Goal: Information Seeking & Learning: Learn about a topic

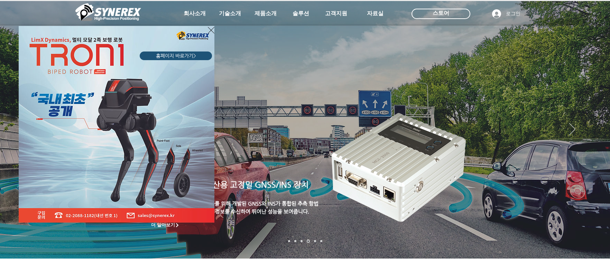
click at [596, 96] on div "LimX Dinamics" at bounding box center [305, 131] width 610 height 262
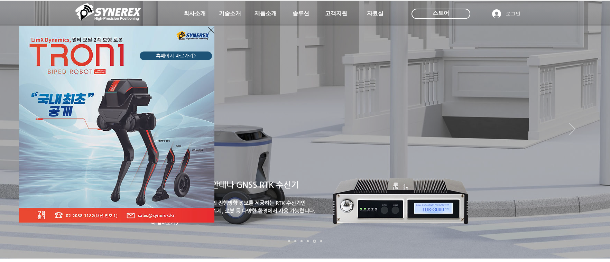
click at [210, 30] on icon "사이트로 돌아가기" at bounding box center [211, 30] width 7 height 9
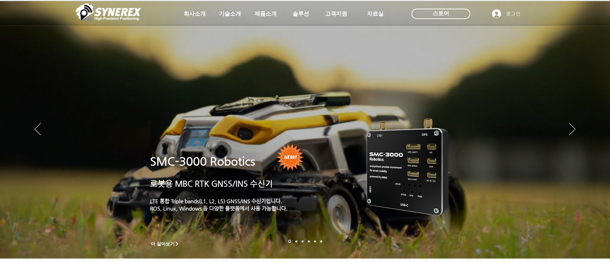
scroll to position [35, 0]
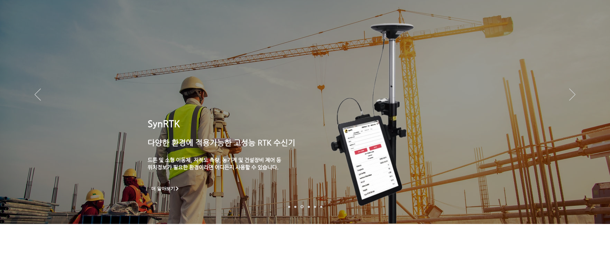
click at [178, 145] on span "다양한 환경에 적용가능한 고성능 RTK 수신기" at bounding box center [222, 142] width 148 height 9
click at [362, 143] on img "슬라이드쇼" at bounding box center [374, 123] width 167 height 219
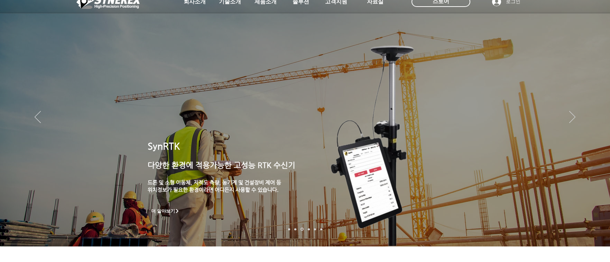
scroll to position [0, 0]
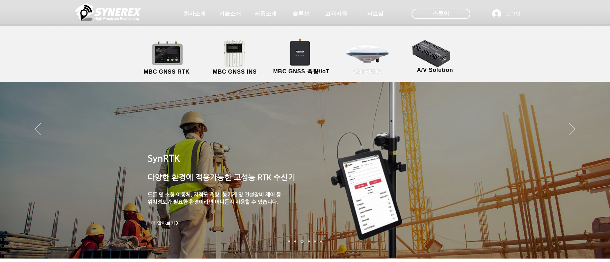
click at [357, 59] on link "ANTENNA" at bounding box center [367, 58] width 62 height 36
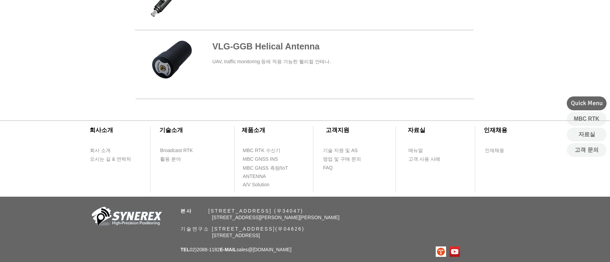
scroll to position [415, 0]
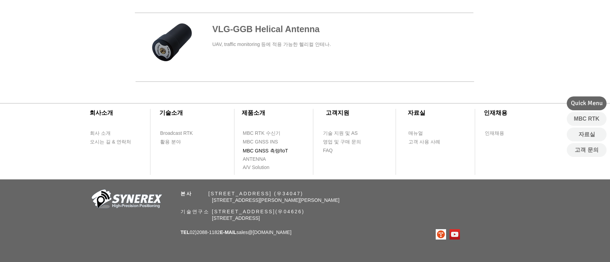
click at [277, 151] on span "MBC GNSS 측량/IoT" at bounding box center [265, 151] width 45 height 7
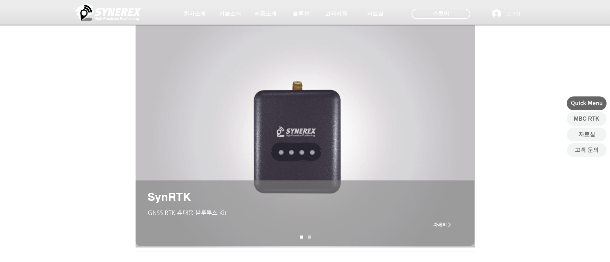
click at [372, 121] on img "슬라이드쇼" at bounding box center [306, 136] width 340 height 222
click at [224, 107] on img "슬라이드쇼" at bounding box center [306, 136] width 340 height 222
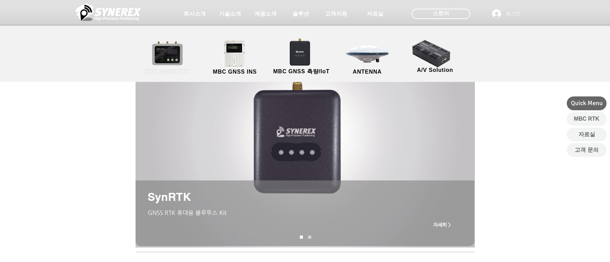
click at [179, 57] on link "MBC GNSS RTK" at bounding box center [167, 58] width 62 height 36
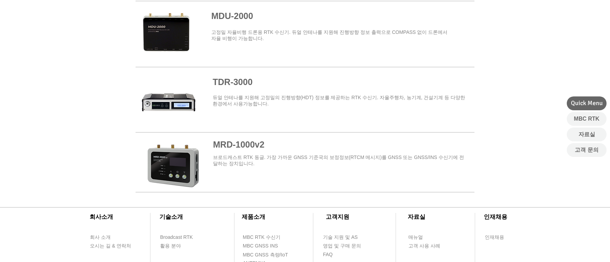
scroll to position [865, 0]
